Goal: Information Seeking & Learning: Learn about a topic

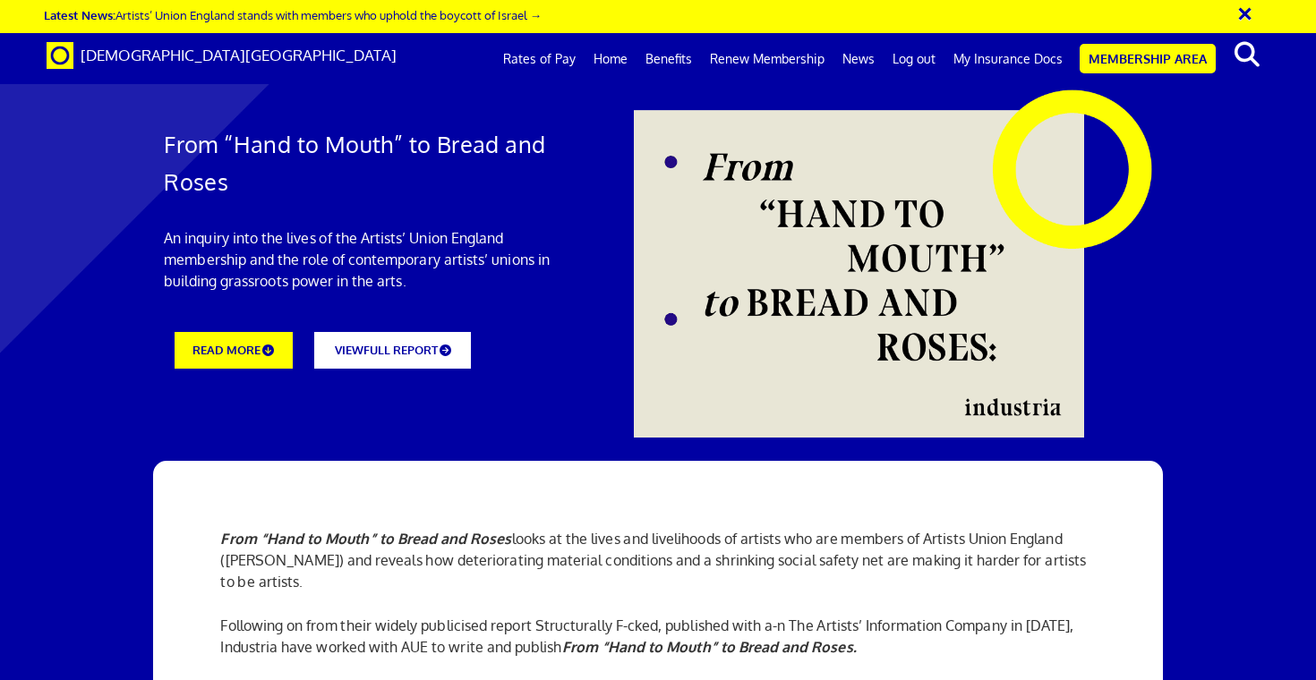
click at [876, 58] on link "News" at bounding box center [859, 59] width 50 height 45
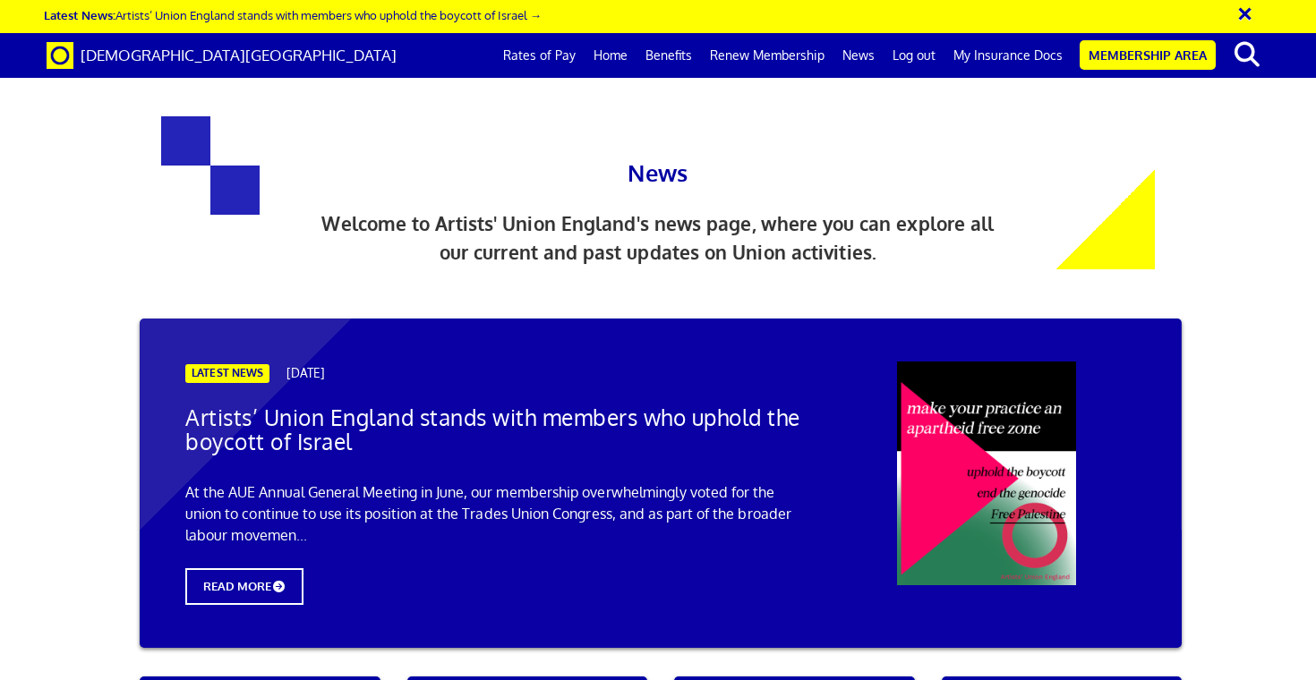
scroll to position [359, 0]
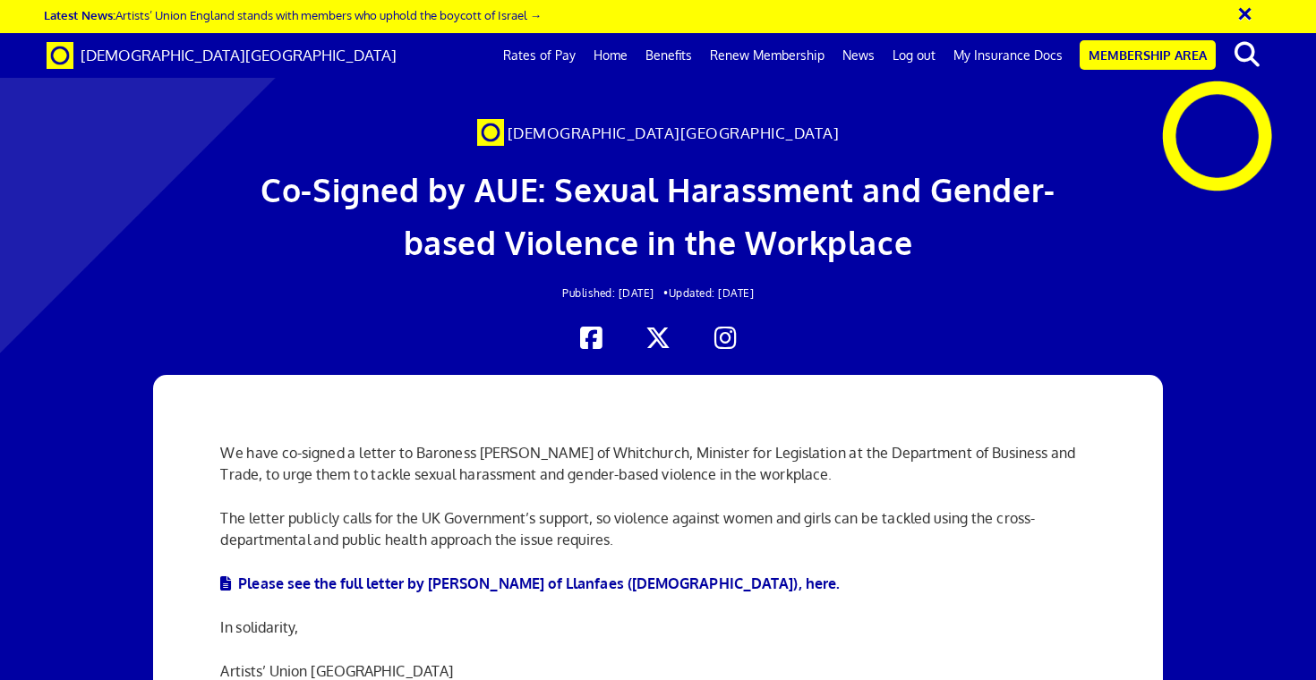
scroll to position [192, 0]
click at [626, 575] on link "Please see the full letter by Baroness Smith of Llanfaes (Plaid Cymru), here." at bounding box center [530, 584] width 620 height 18
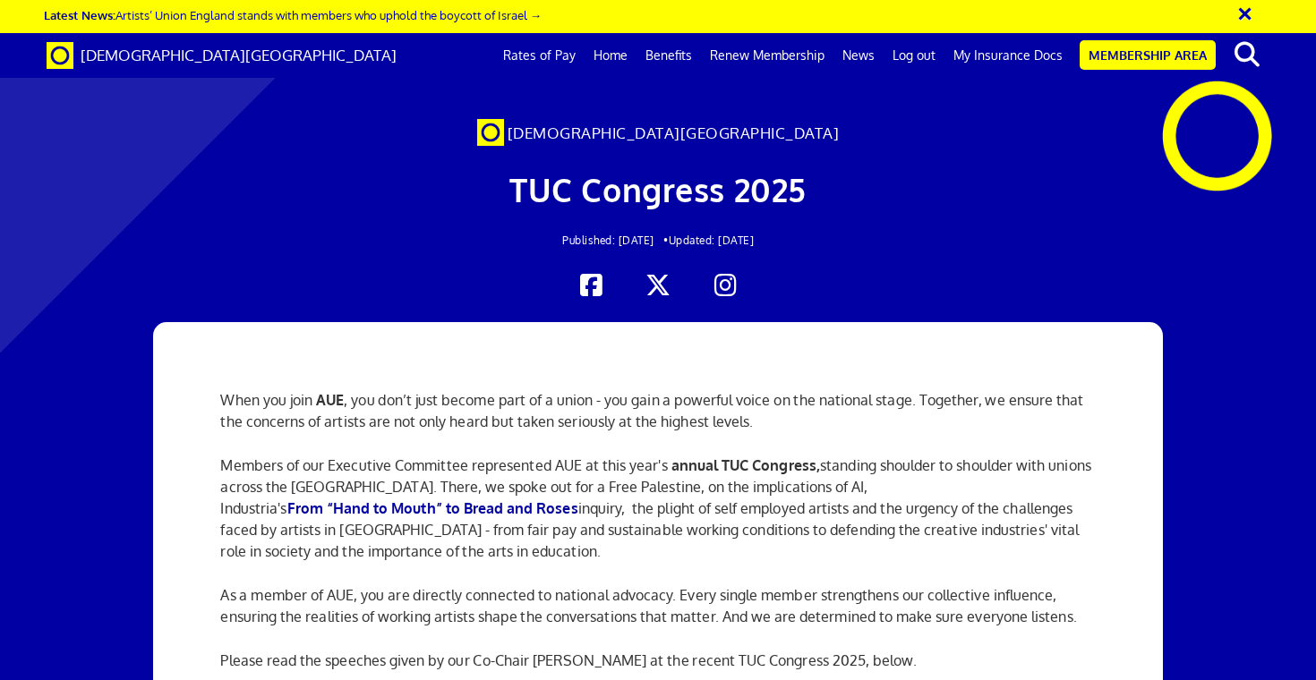
scroll to position [246, 0]
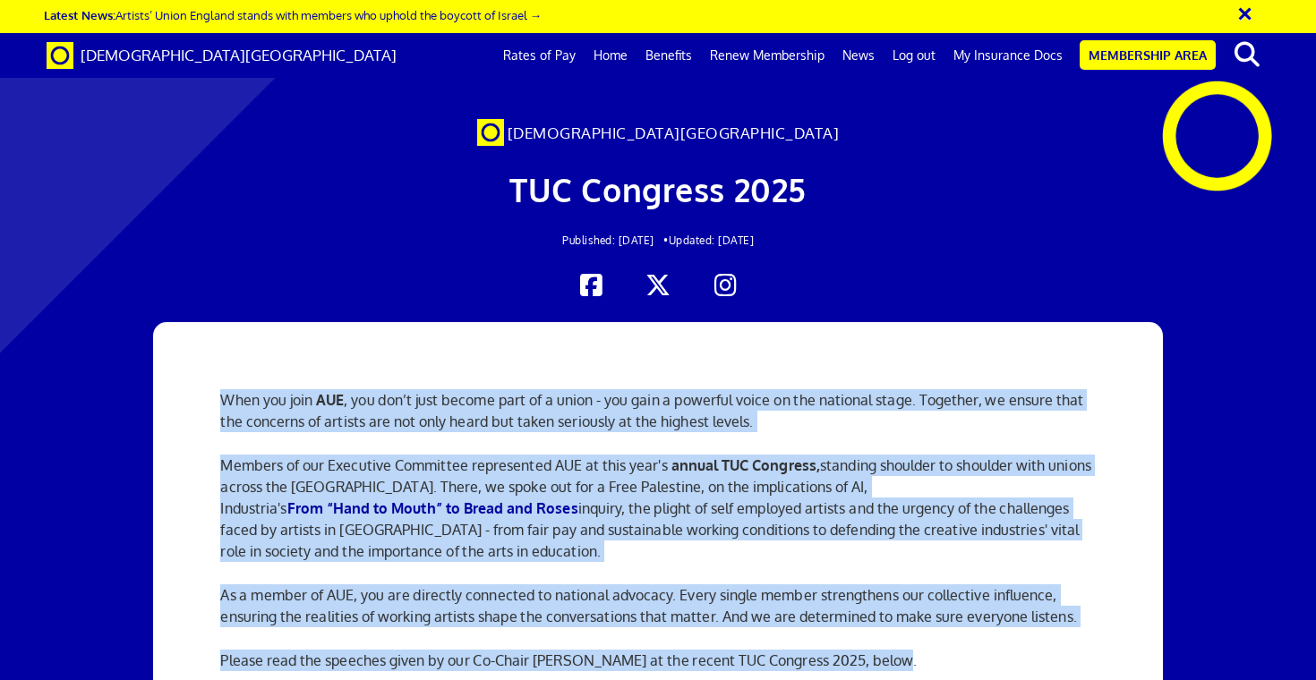
drag, startPoint x: 921, startPoint y: 498, endPoint x: 219, endPoint y: 232, distance: 750.6
click at [219, 322] on div "When you join AUE , you don’t just become part of a union - you gain a powerful…" at bounding box center [658, 574] width 902 height 504
copy div "Lore ips dolo SIT , ame con’a elit seddoe temp in u labor - etd magn a enimadmi…"
click at [645, 398] on div "When you join AUE , you don’t just become part of a union - you gain a powerful…" at bounding box center [658, 574] width 902 height 504
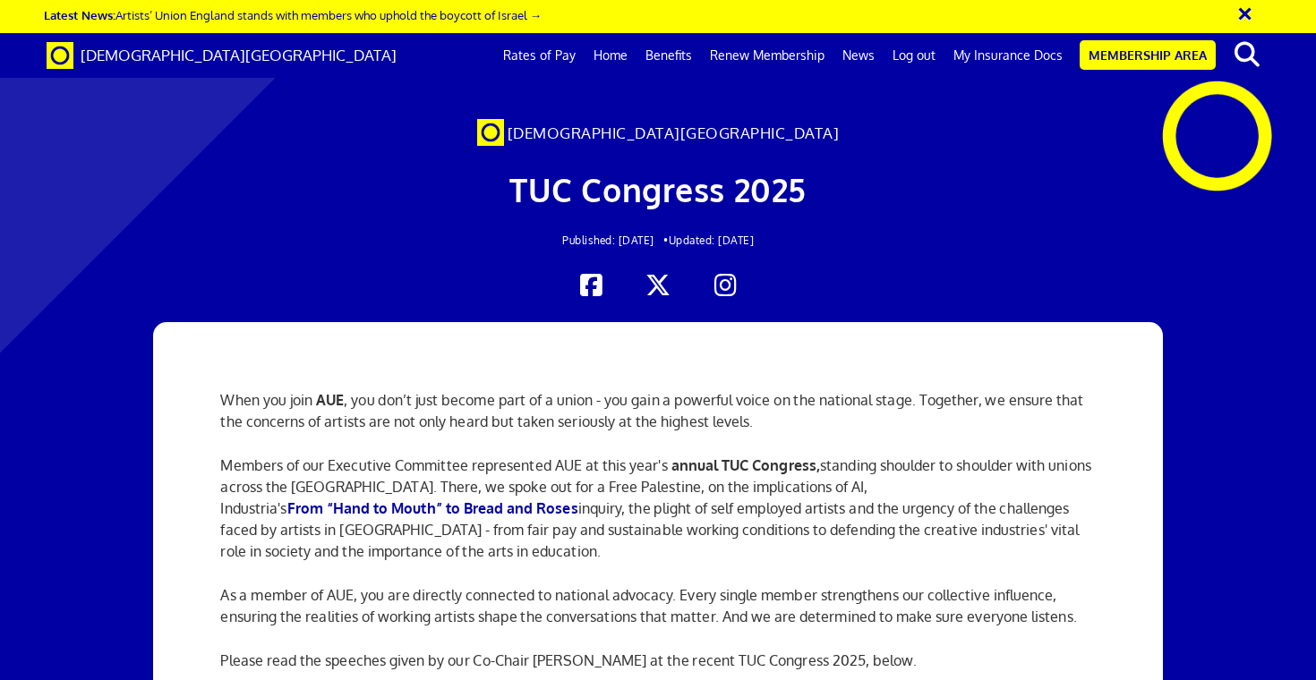
click at [871, 58] on link "News" at bounding box center [859, 55] width 50 height 45
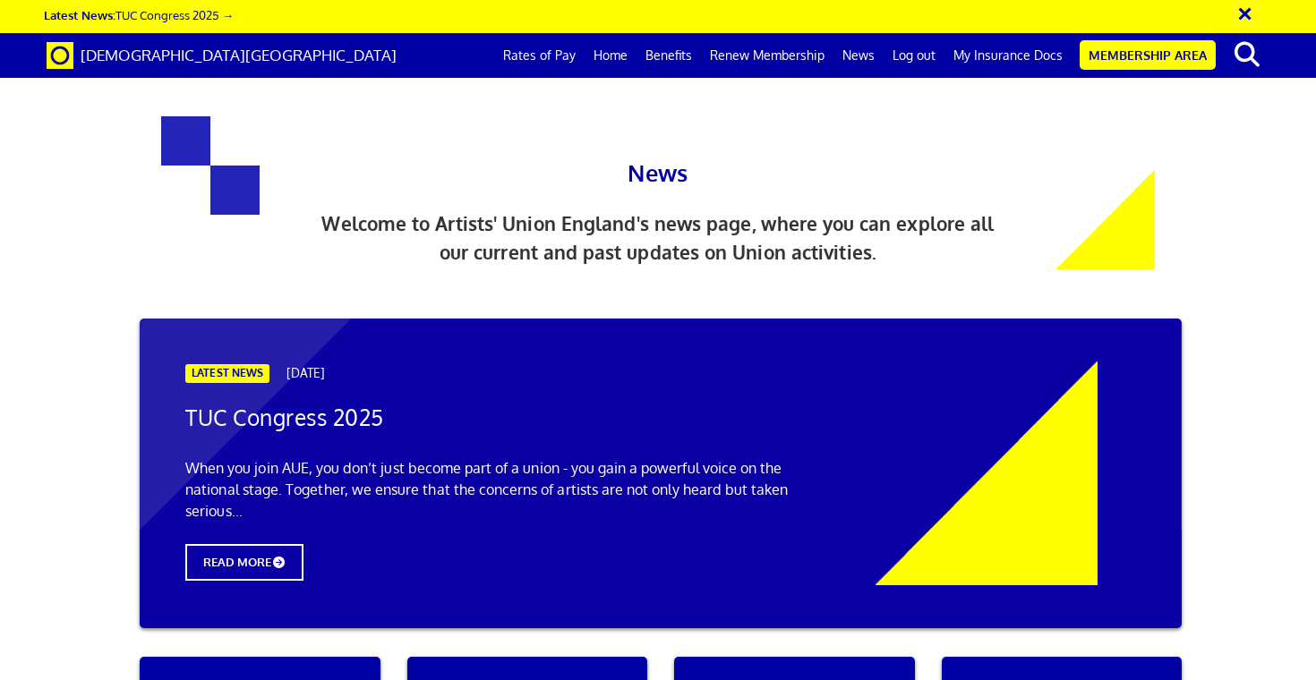
scroll to position [179, 0]
click at [270, 543] on span "READ MORE" at bounding box center [244, 563] width 130 height 40
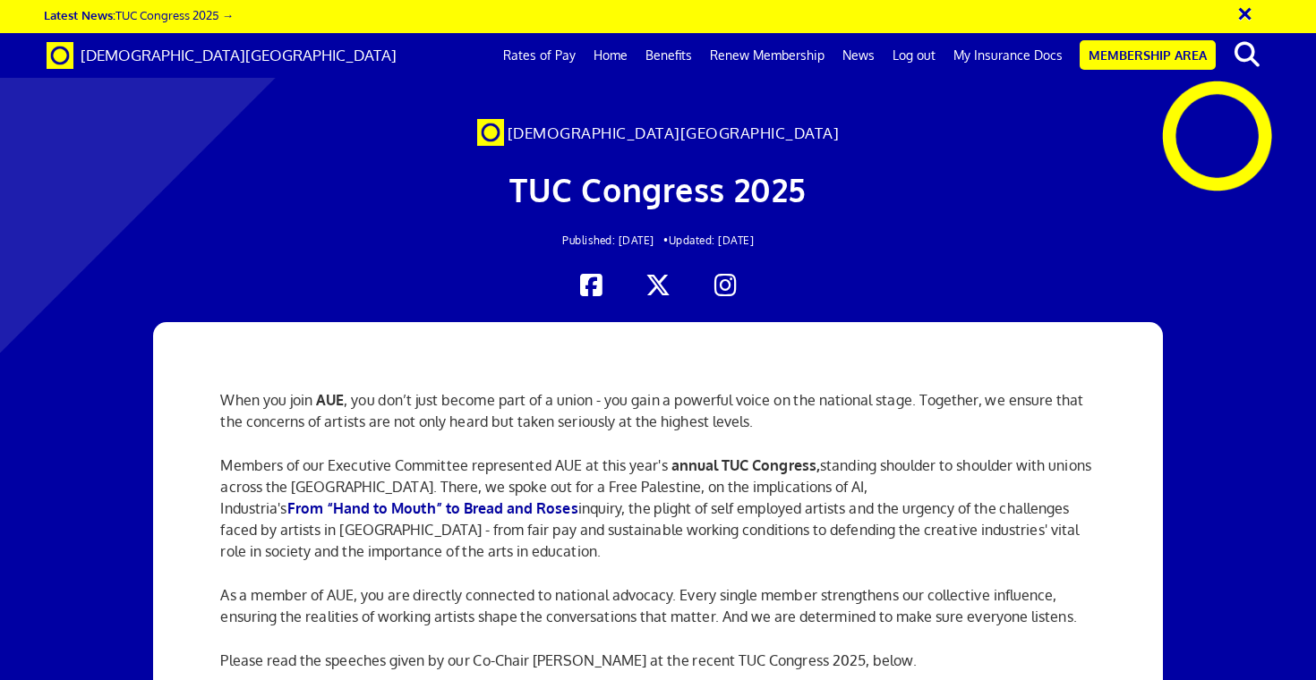
scroll to position [75, 0]
